Goal: Information Seeking & Learning: Learn about a topic

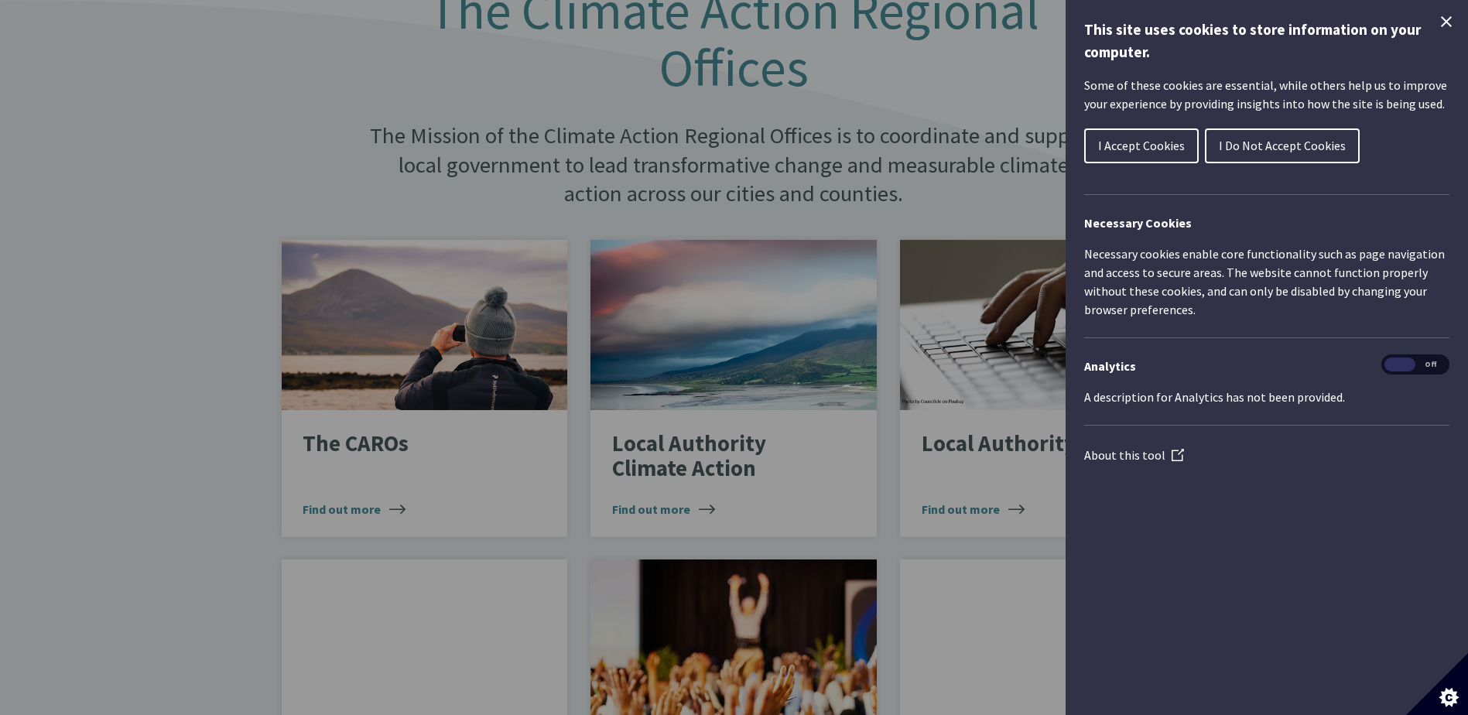
scroll to position [865, 0]
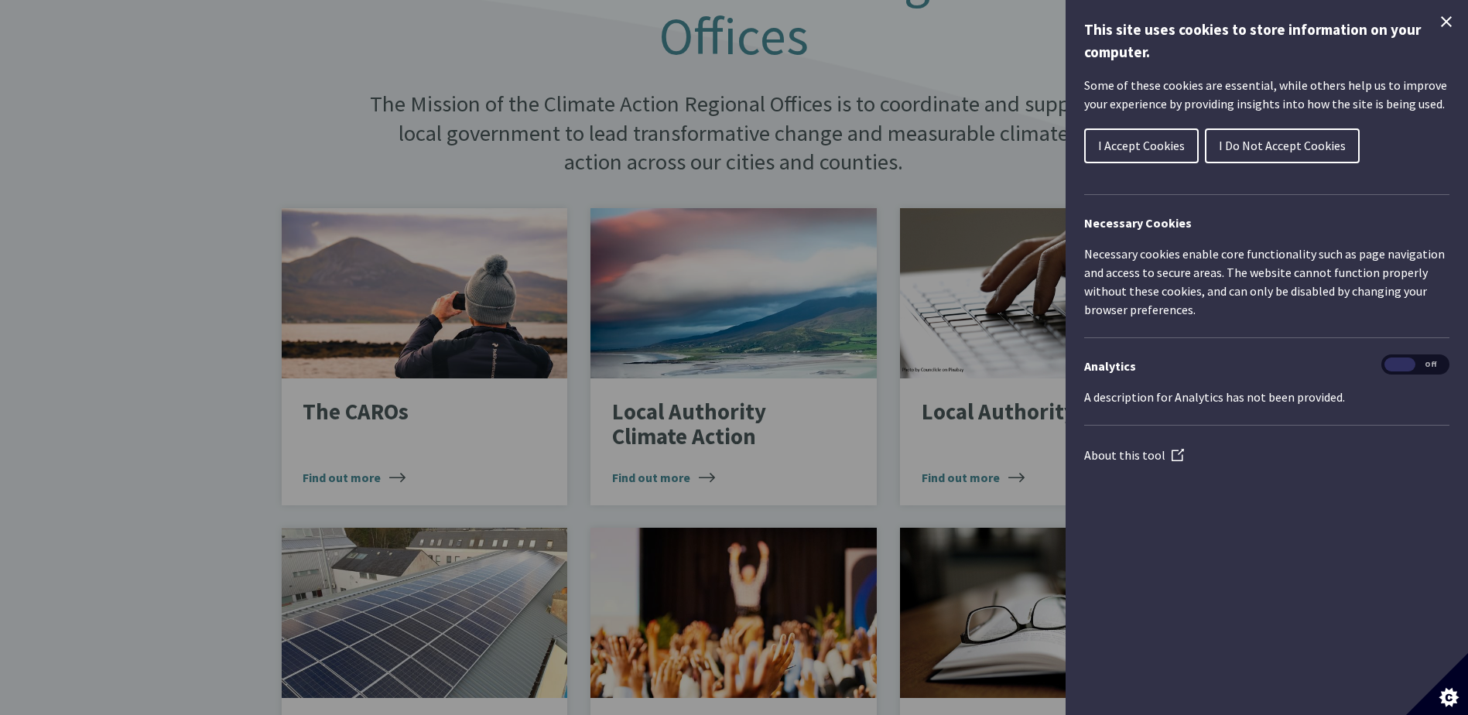
click at [1151, 135] on button "I Accept Cookies" at bounding box center [1141, 145] width 115 height 35
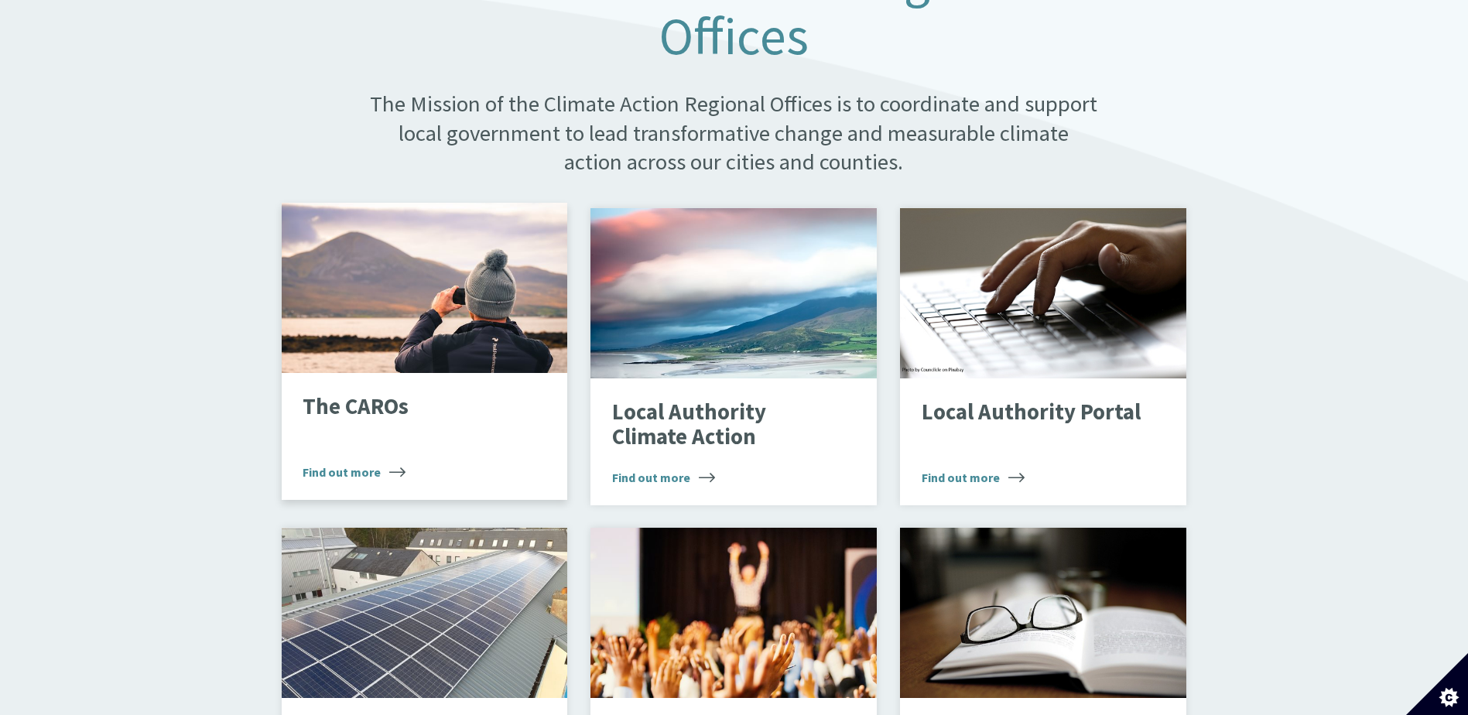
click at [436, 476] on div "The CAROs Find out more" at bounding box center [425, 436] width 286 height 127
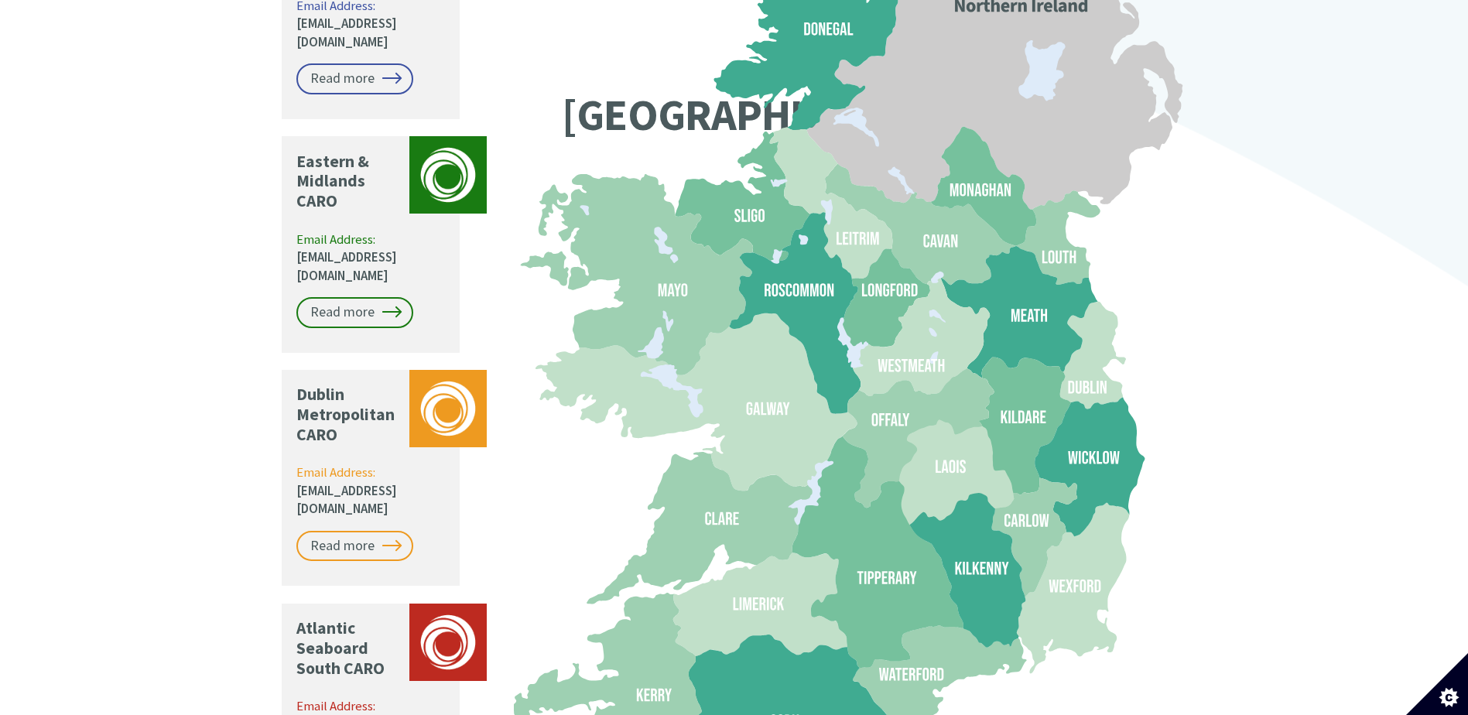
scroll to position [1403, 0]
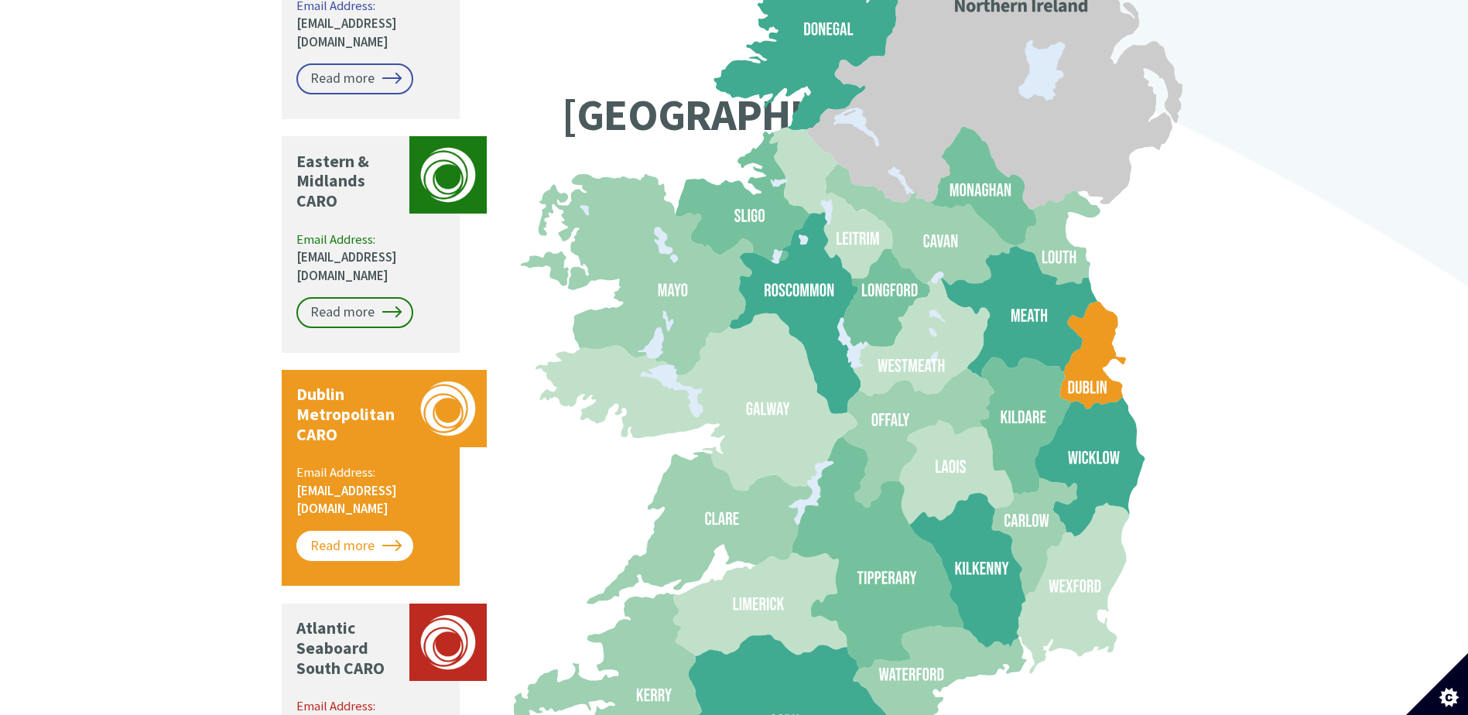
click at [344, 531] on link "Read more" at bounding box center [354, 546] width 117 height 31
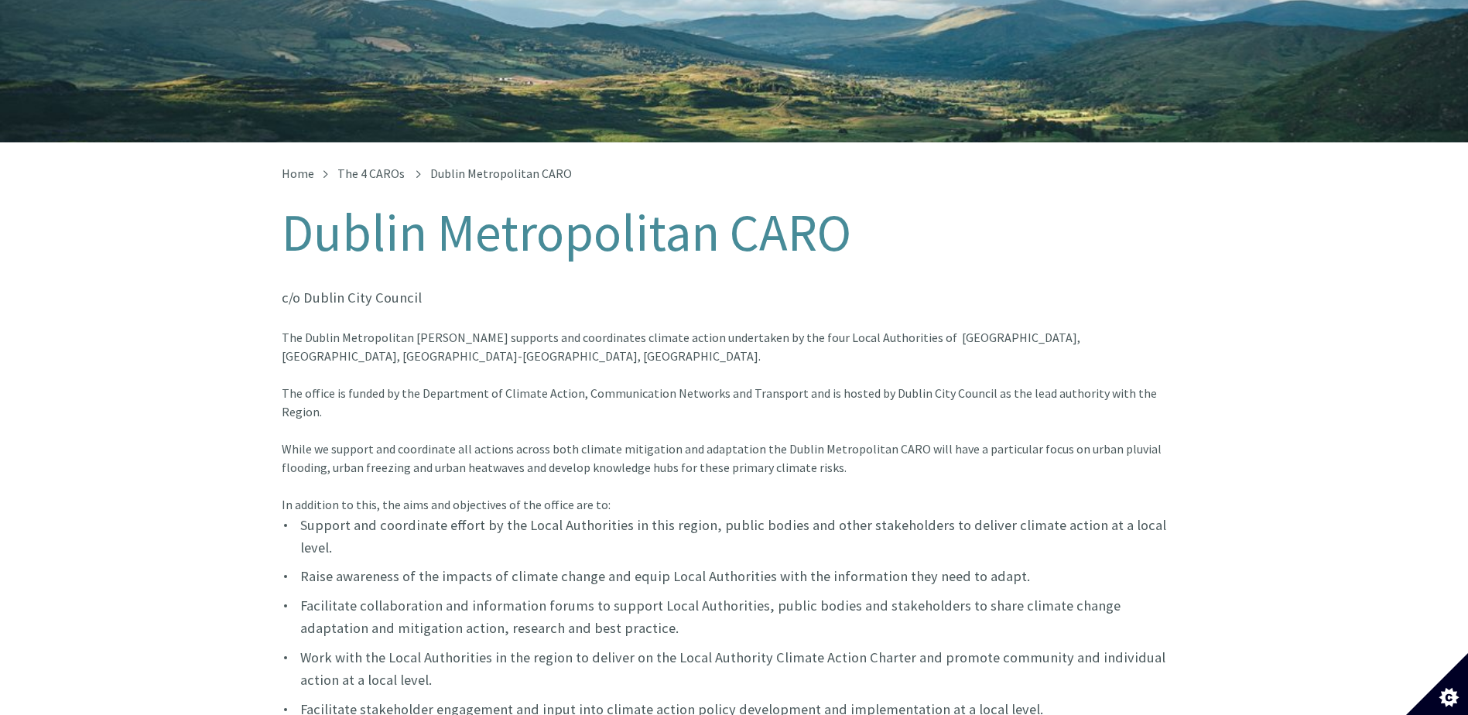
scroll to position [211, 0]
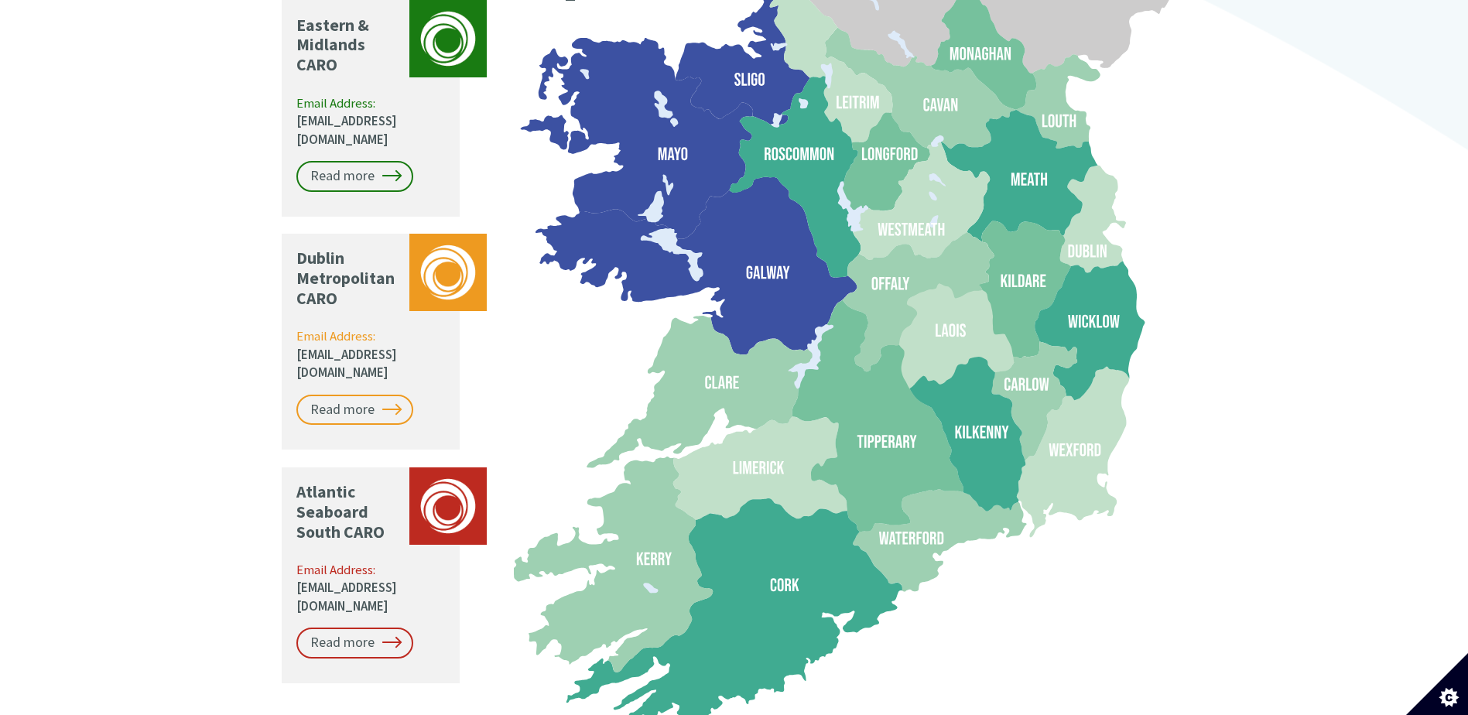
scroll to position [1239, 0]
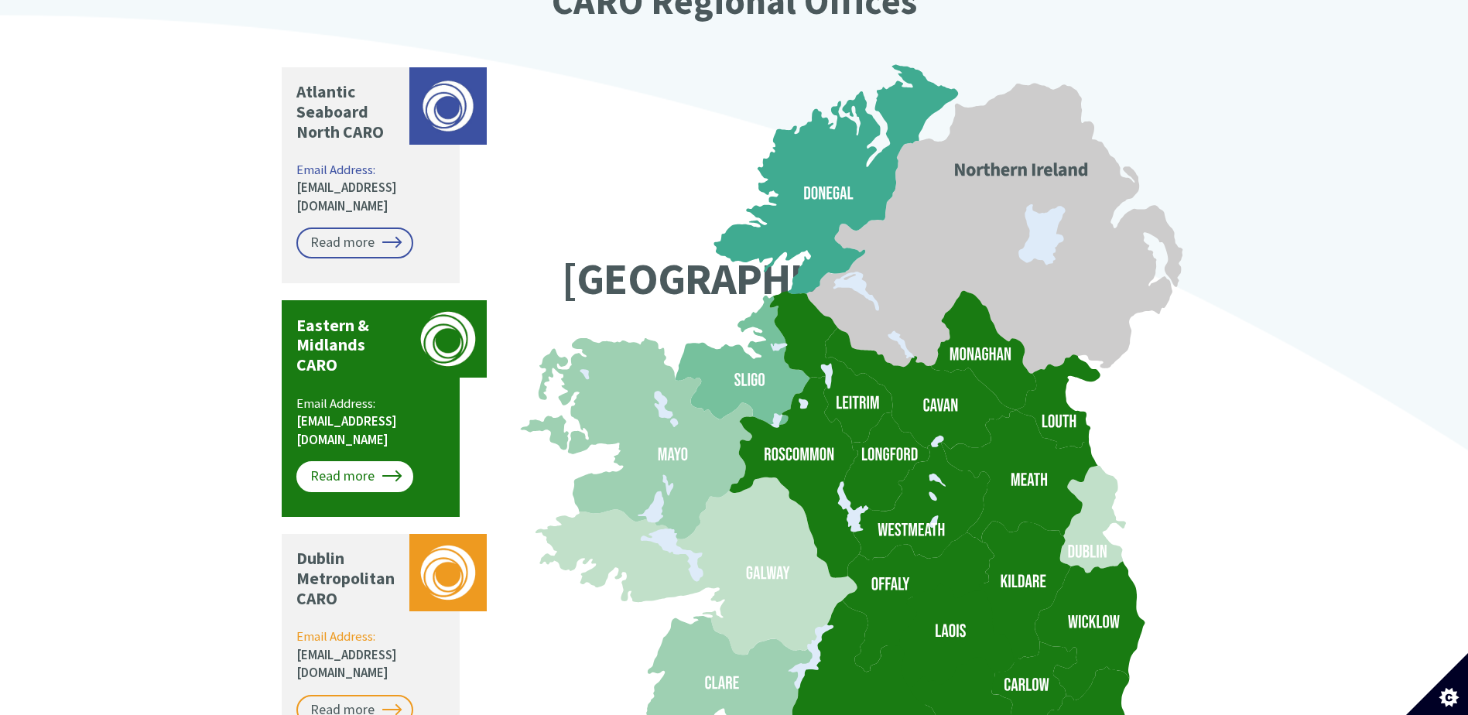
click at [370, 461] on link "Read more" at bounding box center [354, 476] width 117 height 31
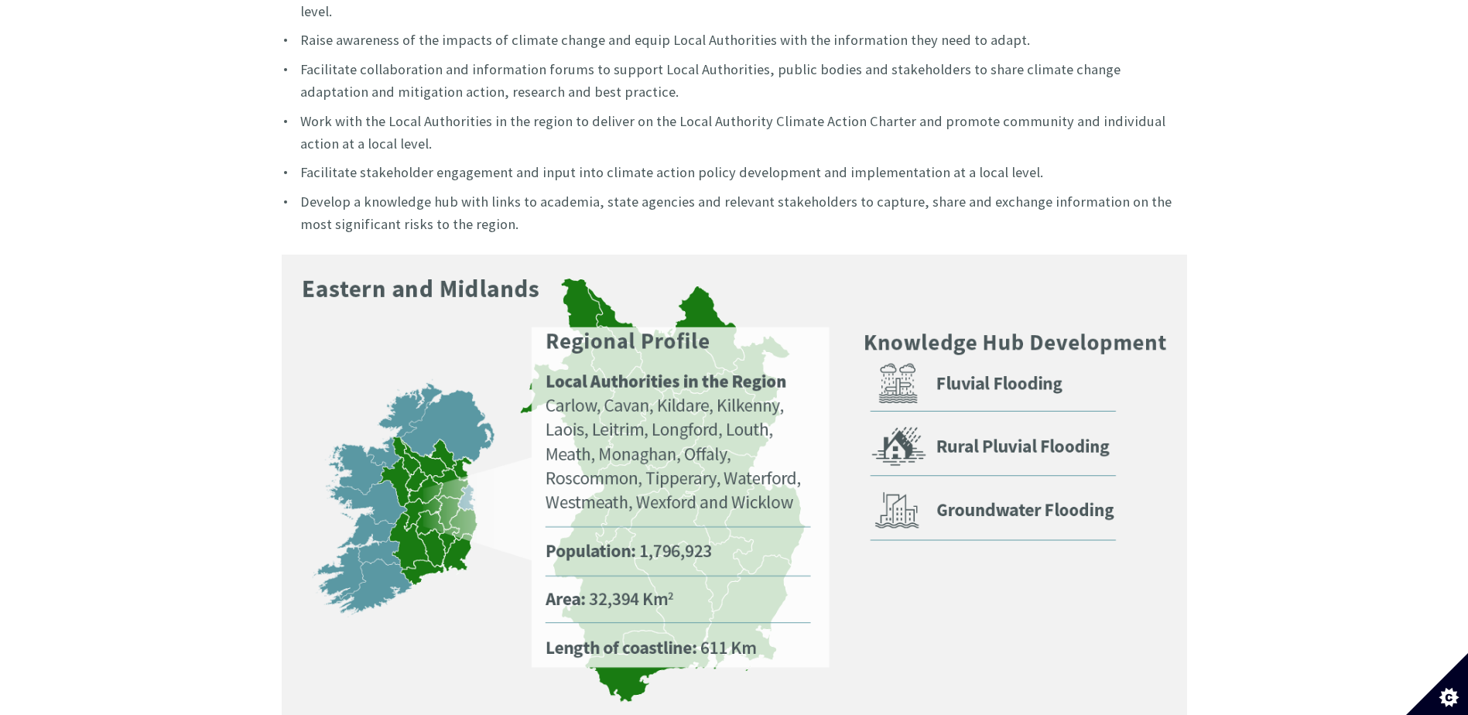
scroll to position [754, 0]
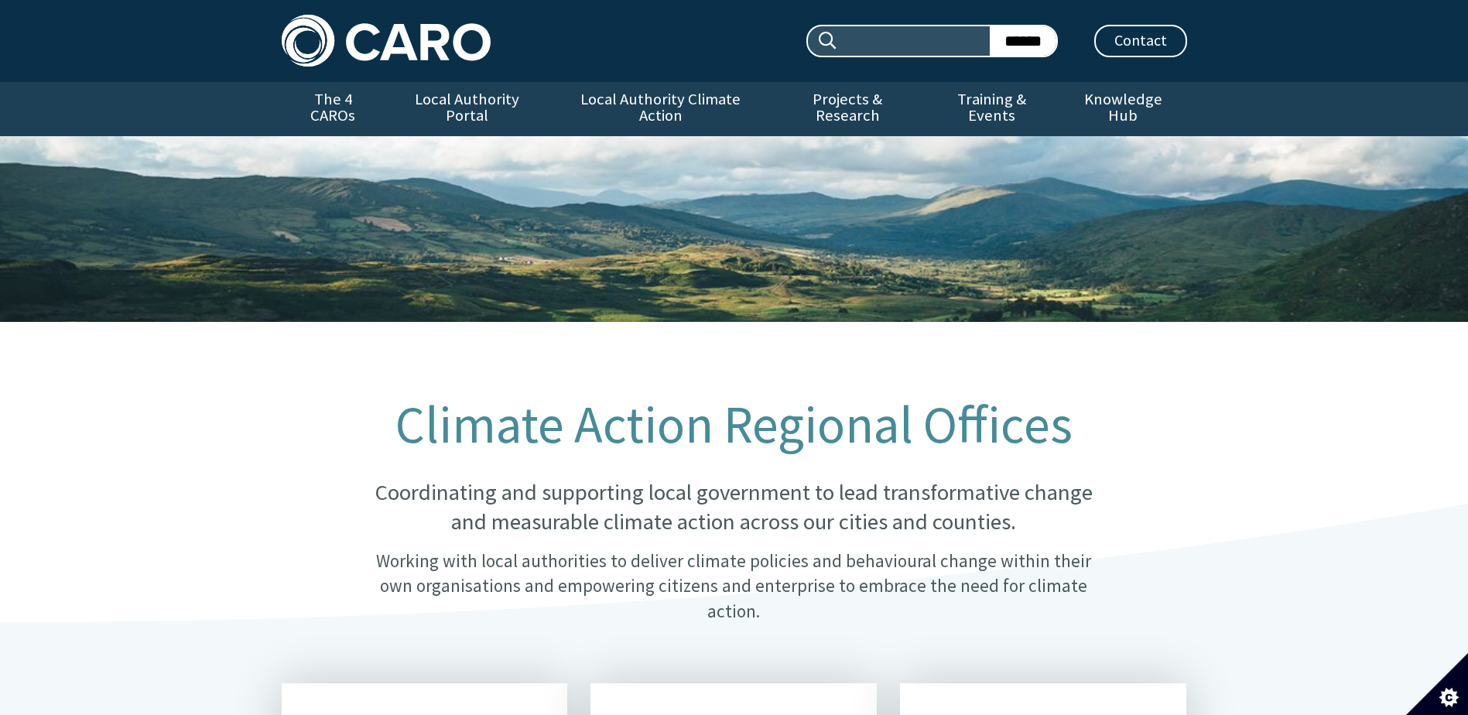
scroll to position [1251, 0]
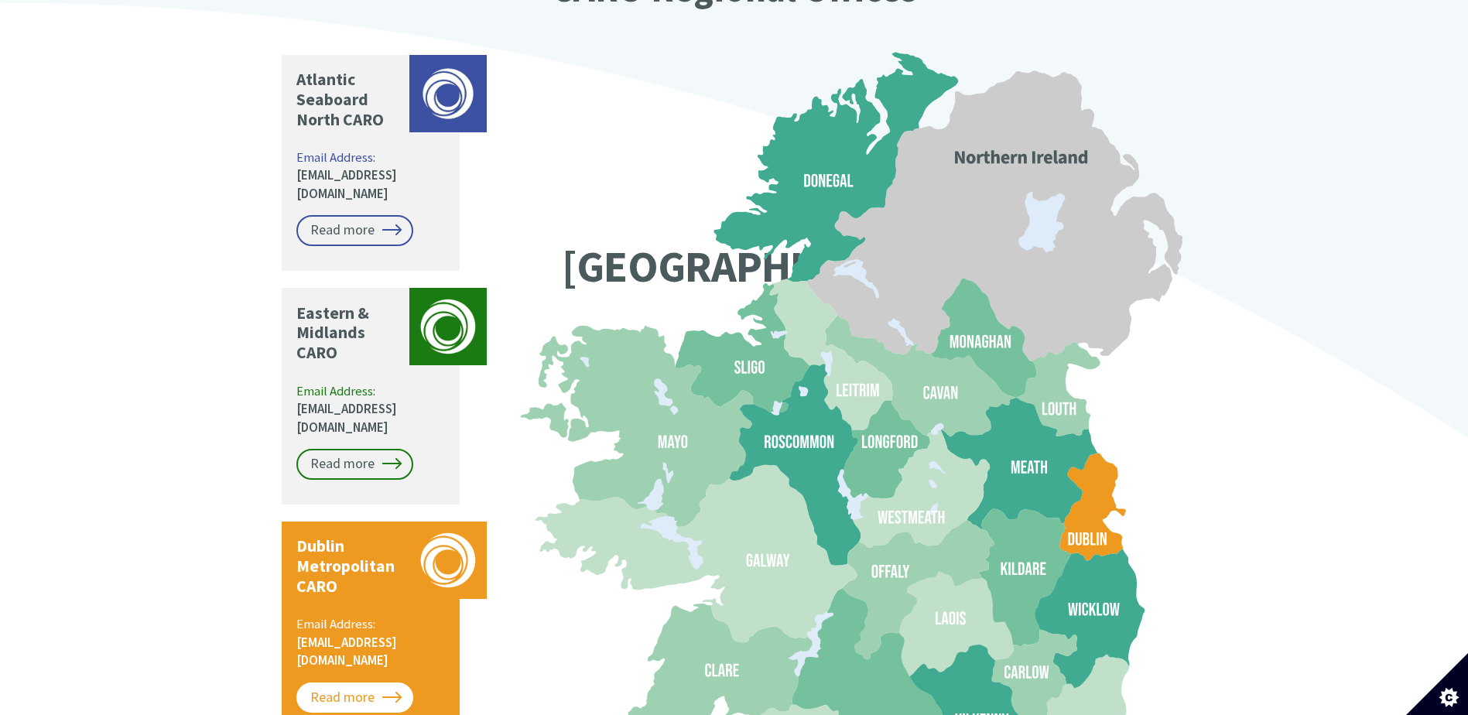
click at [382, 682] on link "Read more" at bounding box center [354, 697] width 117 height 31
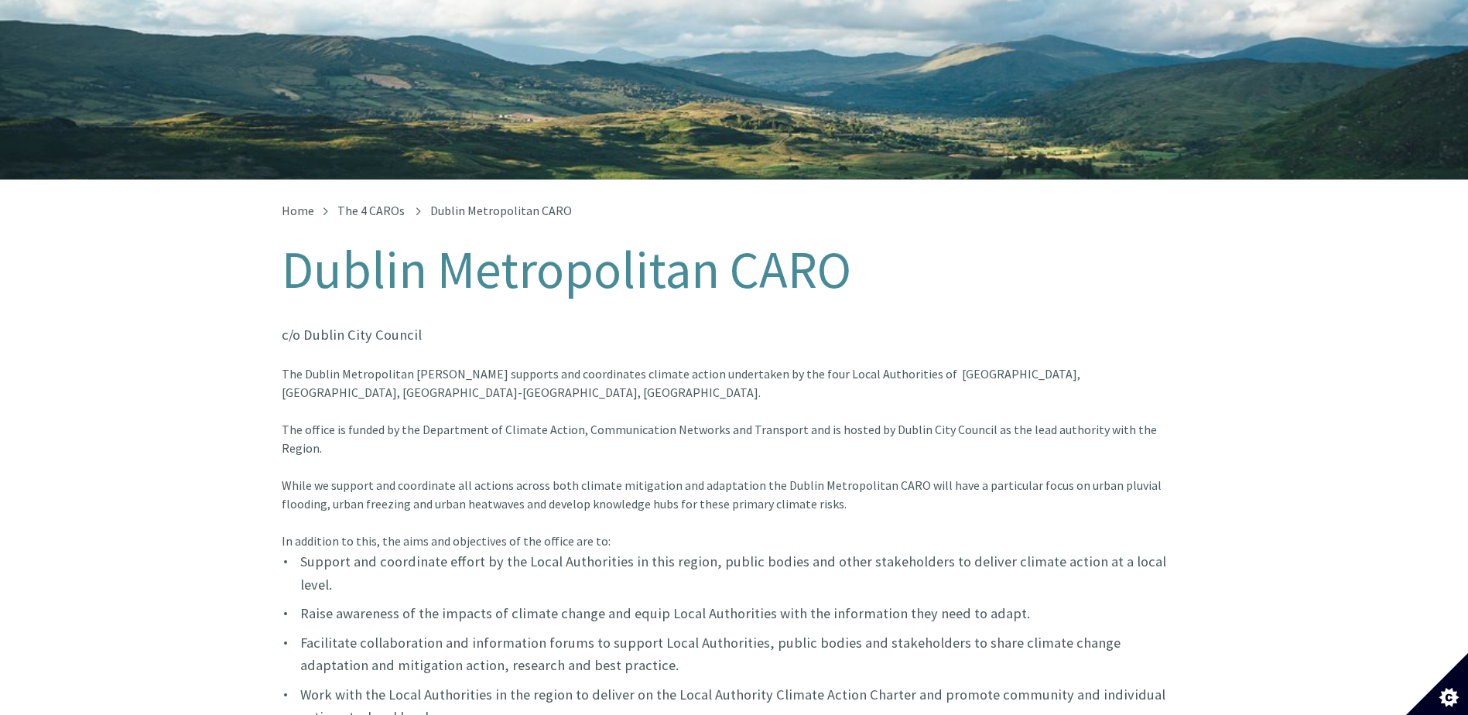
scroll to position [193, 0]
